Goal: Task Accomplishment & Management: Complete application form

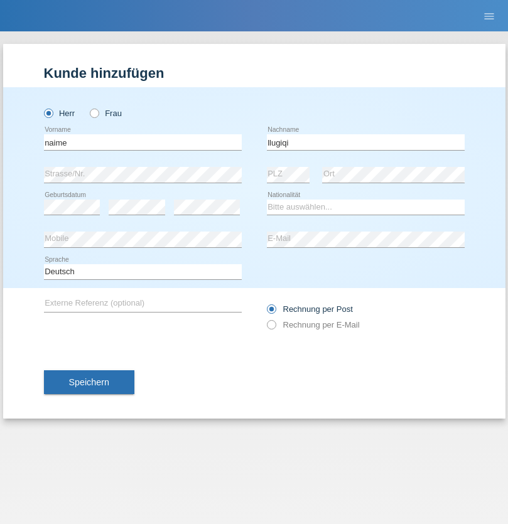
type input "llugiqi"
select select "CH"
radio input "true"
click at [142, 142] on input "text" at bounding box center [143, 142] width 198 height 16
type input "Shaban"
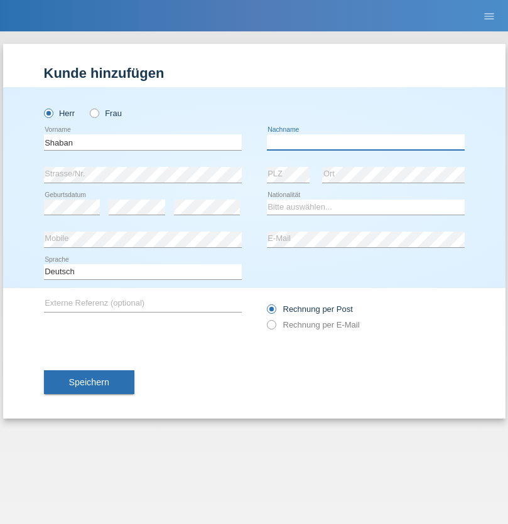
click at [365, 142] on input "text" at bounding box center [366, 142] width 198 height 16
type input "llugiqi"
select select "CH"
radio input "true"
click at [142, 142] on input "text" at bounding box center [143, 142] width 198 height 16
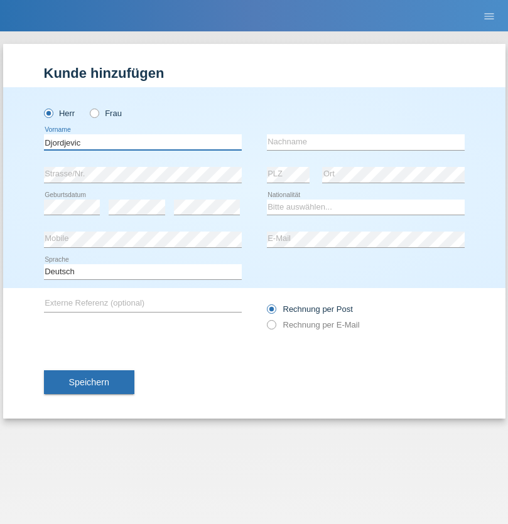
type input "Djordjevic"
click at [365, 142] on input "text" at bounding box center [366, 142] width 198 height 16
type input "Radosav"
select select "RS"
select select "C"
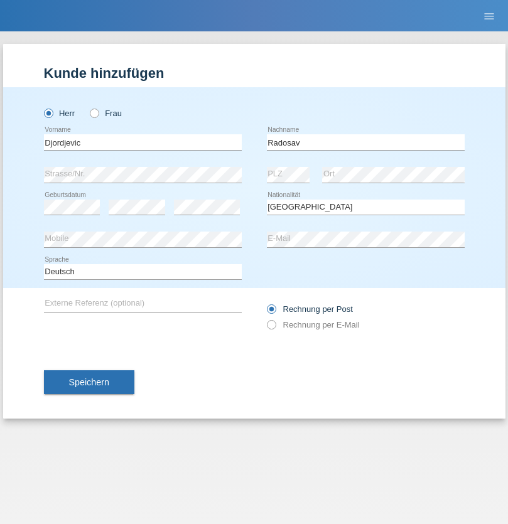
select select "10"
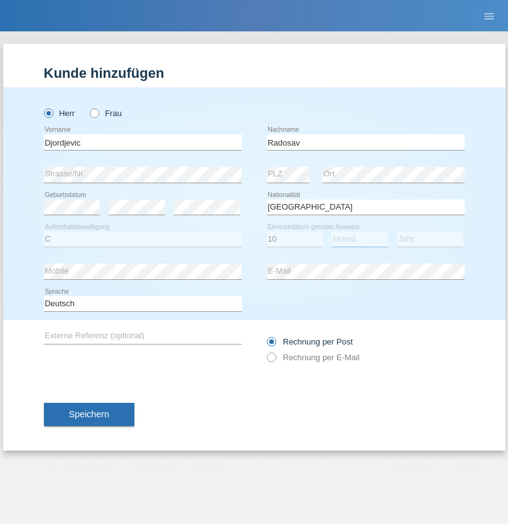
select select "03"
select select "1989"
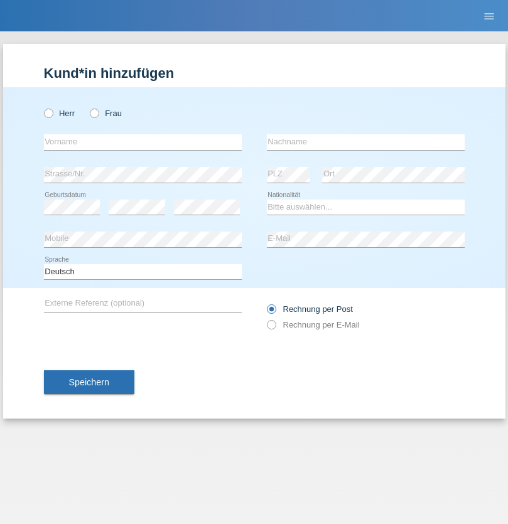
radio input "true"
click at [142, 142] on input "text" at bounding box center [143, 142] width 198 height 16
type input "Silvia"
click at [365, 142] on input "text" at bounding box center [366, 142] width 198 height 16
type input "Patera"
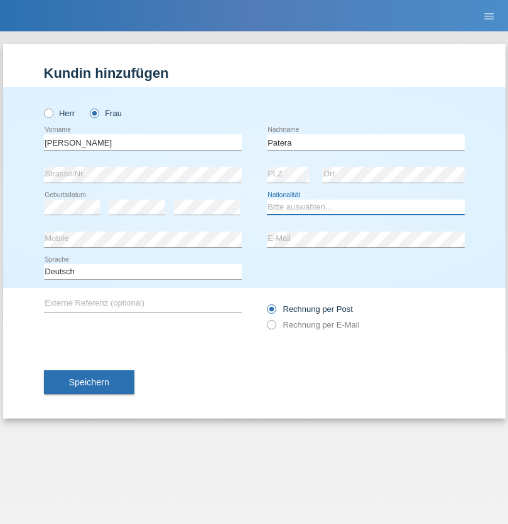
select select "CH"
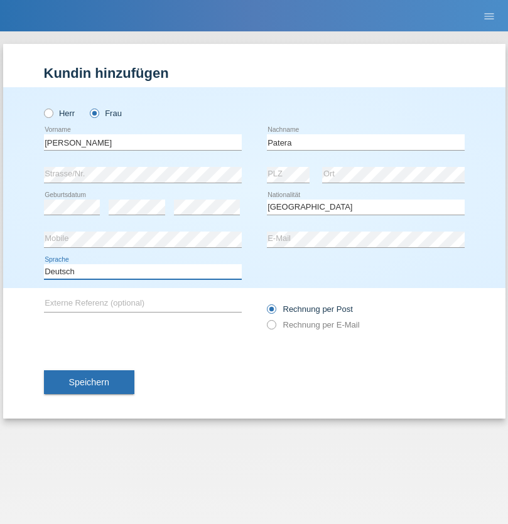
select select "en"
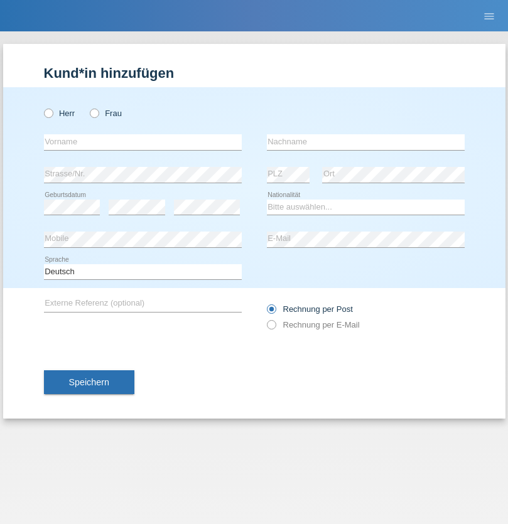
radio input "true"
click at [142, 142] on input "text" at bounding box center [143, 142] width 198 height 16
type input "[PERSON_NAME]"
click at [365, 142] on input "text" at bounding box center [366, 142] width 198 height 16
type input "Sakhi"
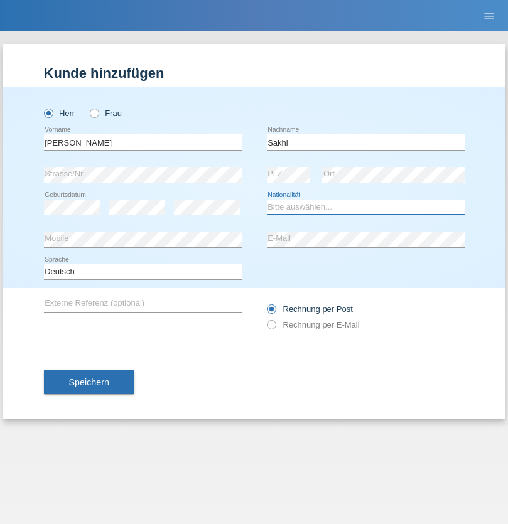
select select "IT"
select select "C"
select select "24"
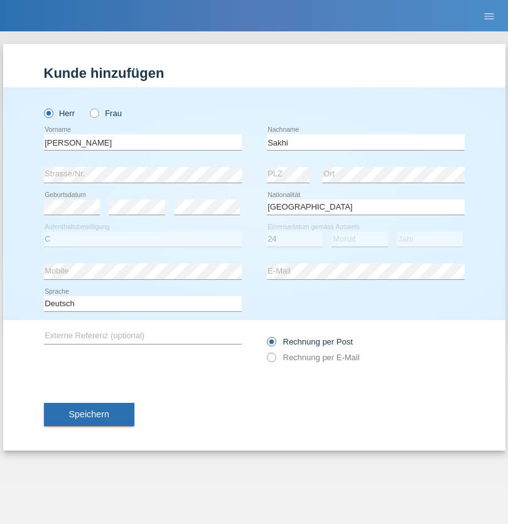
select select "10"
select select "2021"
